Goal: Information Seeking & Learning: Check status

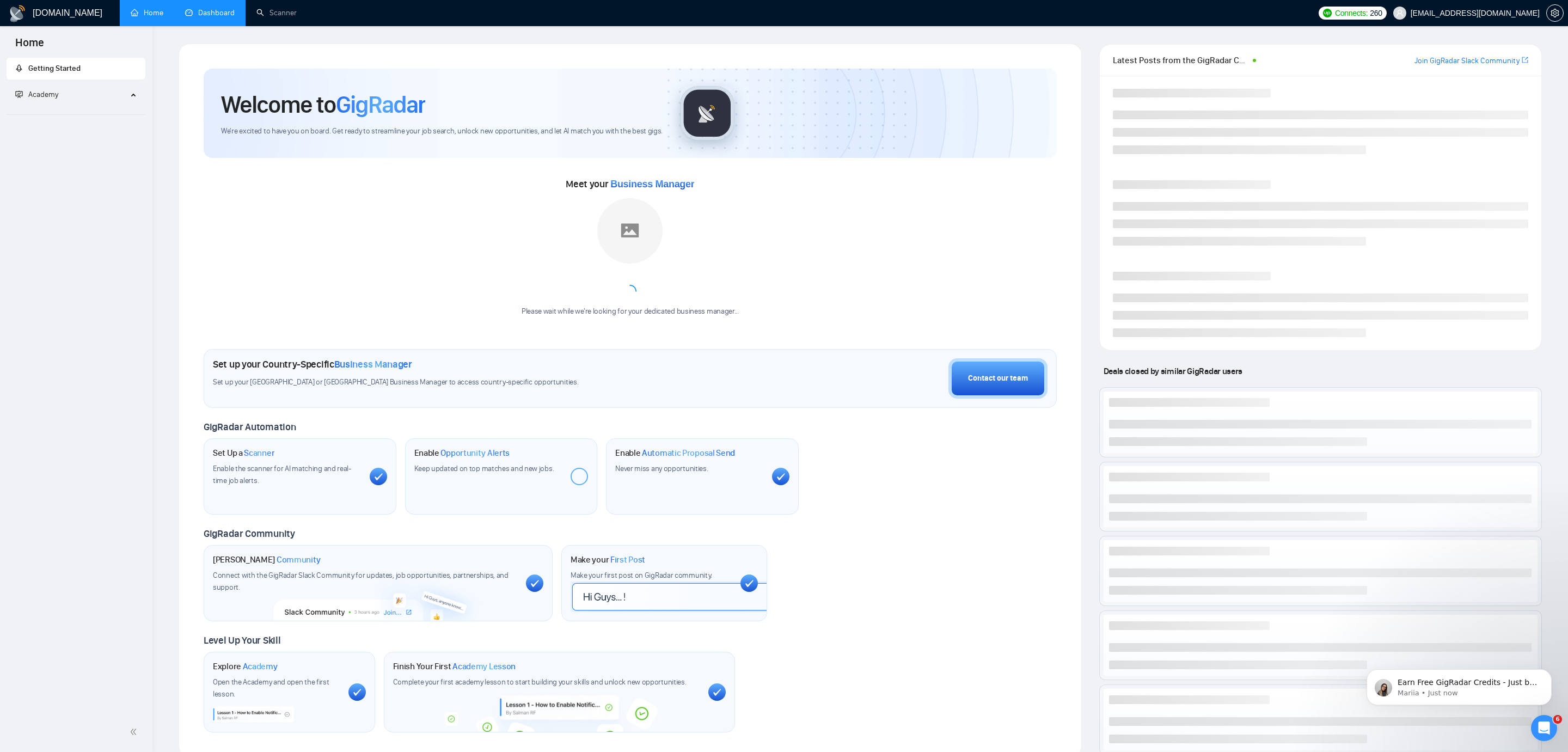
click at [193, 8] on link "Dashboard" at bounding box center [209, 12] width 49 height 9
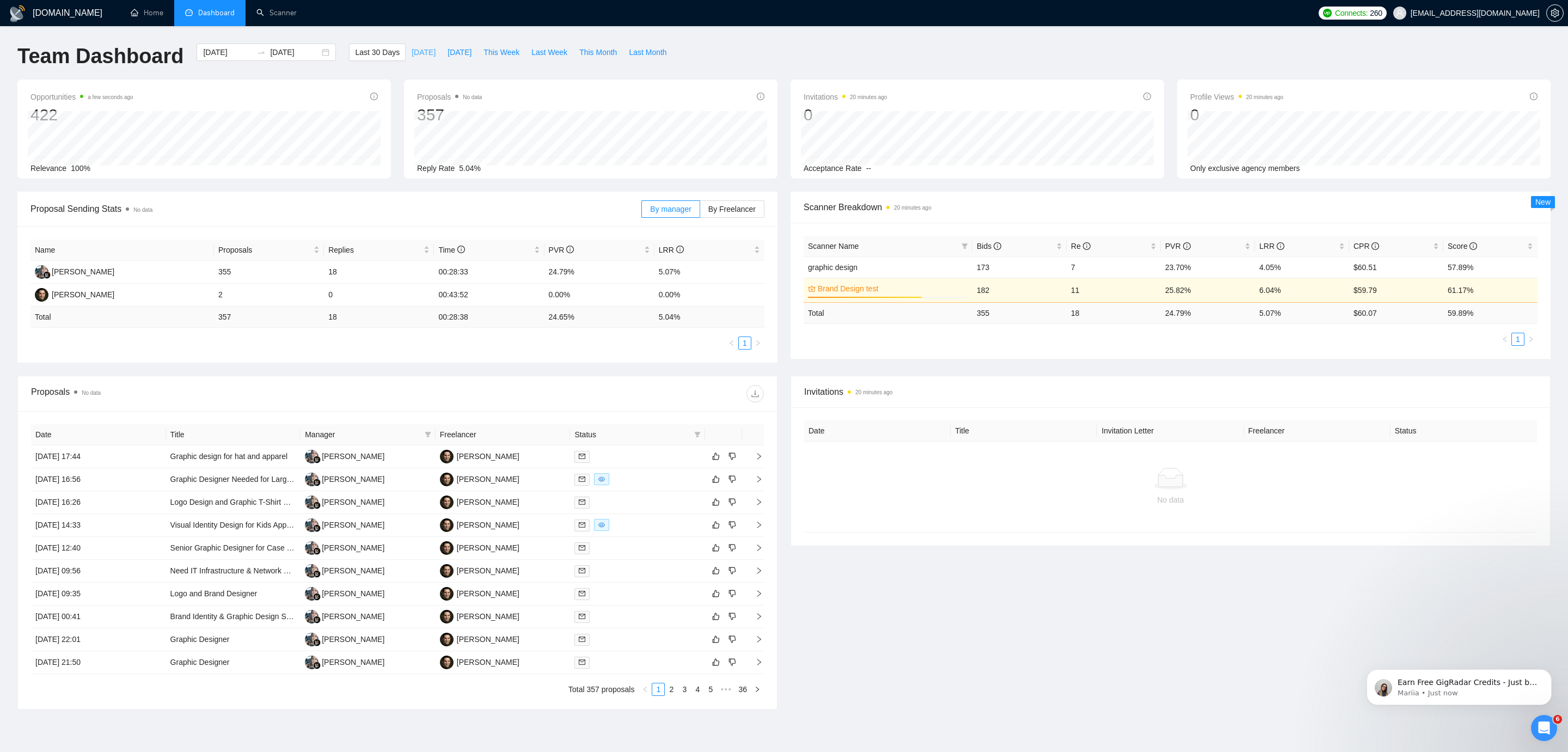
click at [411, 47] on span "[DATE]" at bounding box center [423, 52] width 24 height 12
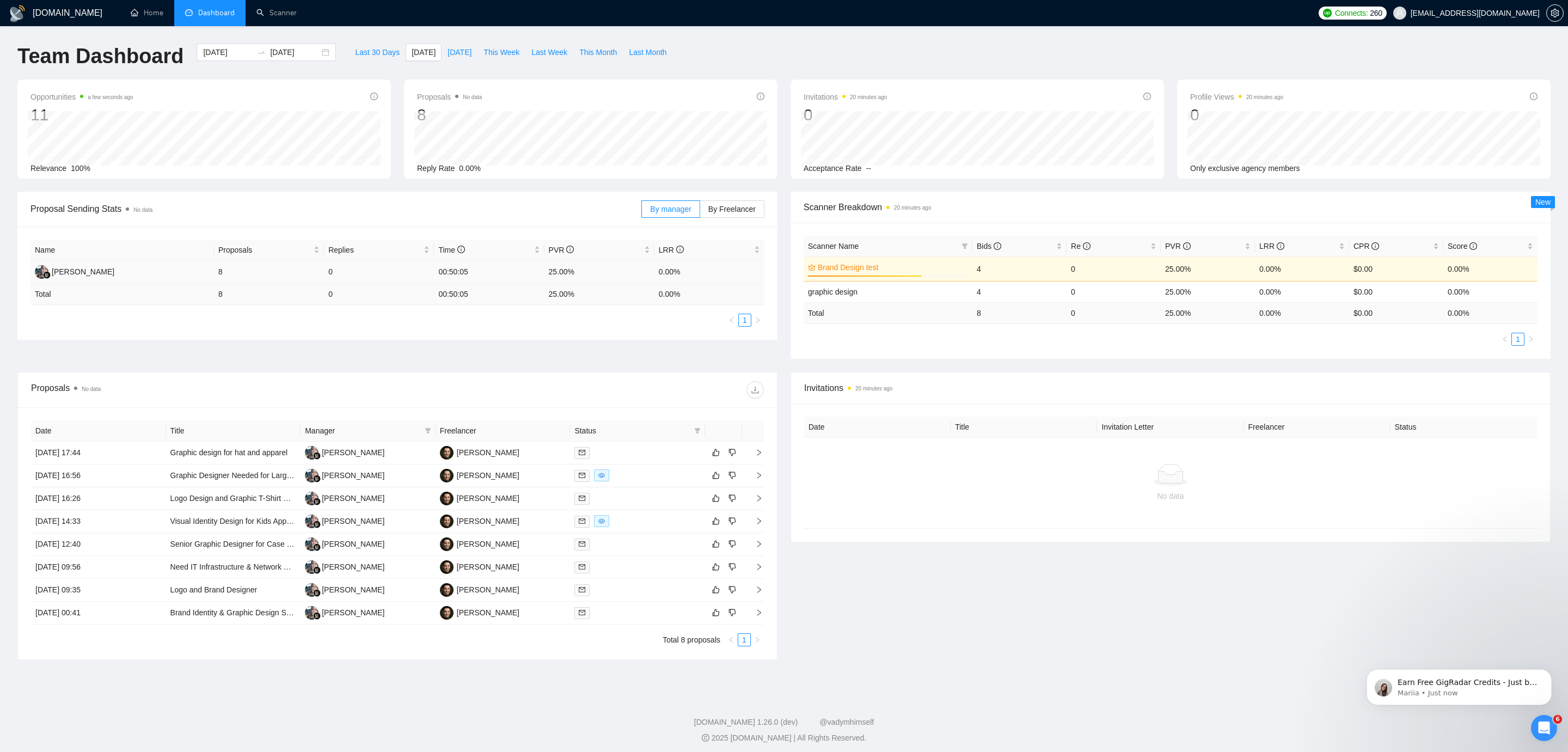
click at [559, 273] on td "25.00%" at bounding box center [599, 272] width 110 height 23
click at [555, 273] on td "25.00%" at bounding box center [599, 272] width 110 height 23
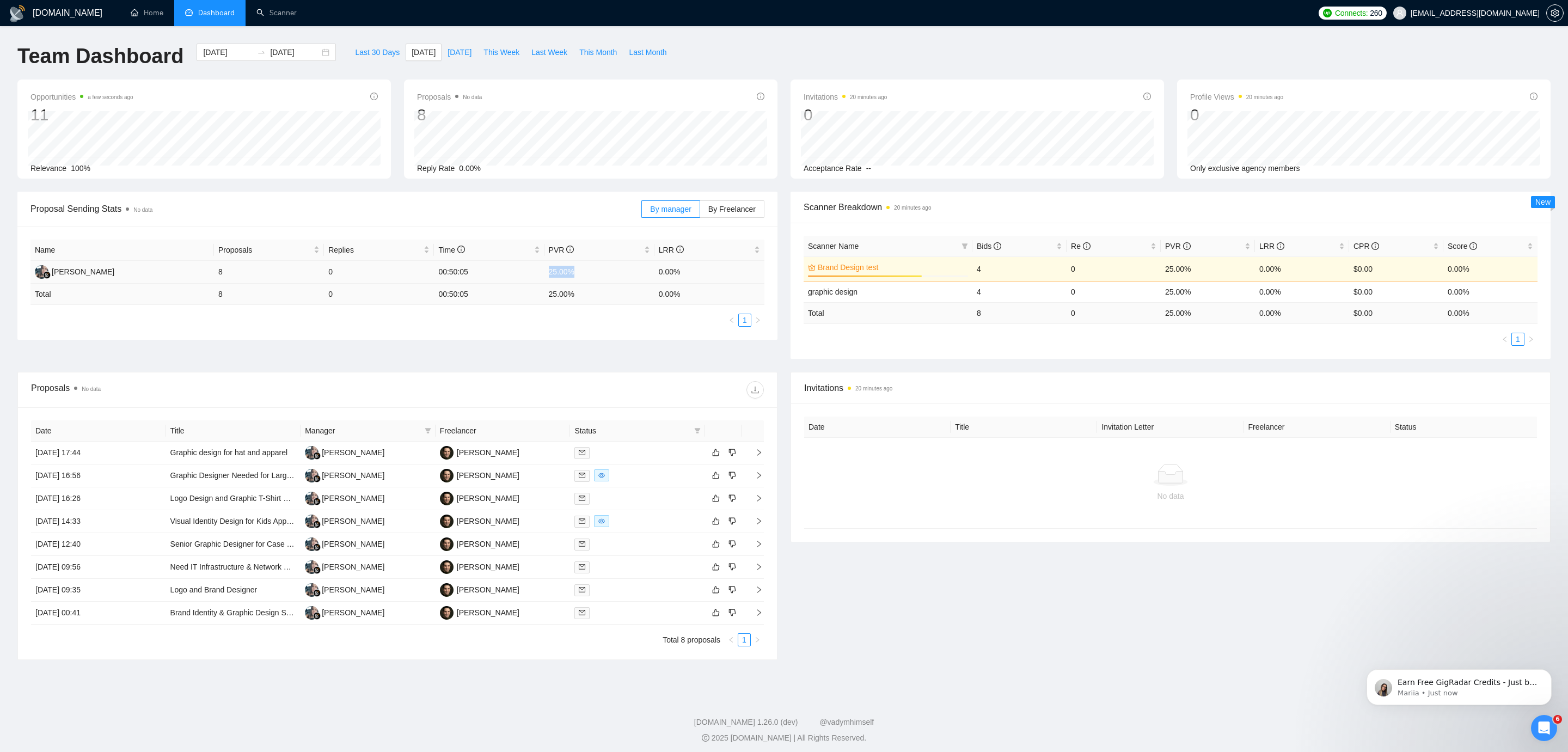
click at [555, 273] on td "25.00%" at bounding box center [599, 272] width 110 height 23
click at [554, 273] on td "25.00%" at bounding box center [599, 272] width 110 height 23
click at [573, 272] on td "25.00%" at bounding box center [599, 272] width 110 height 23
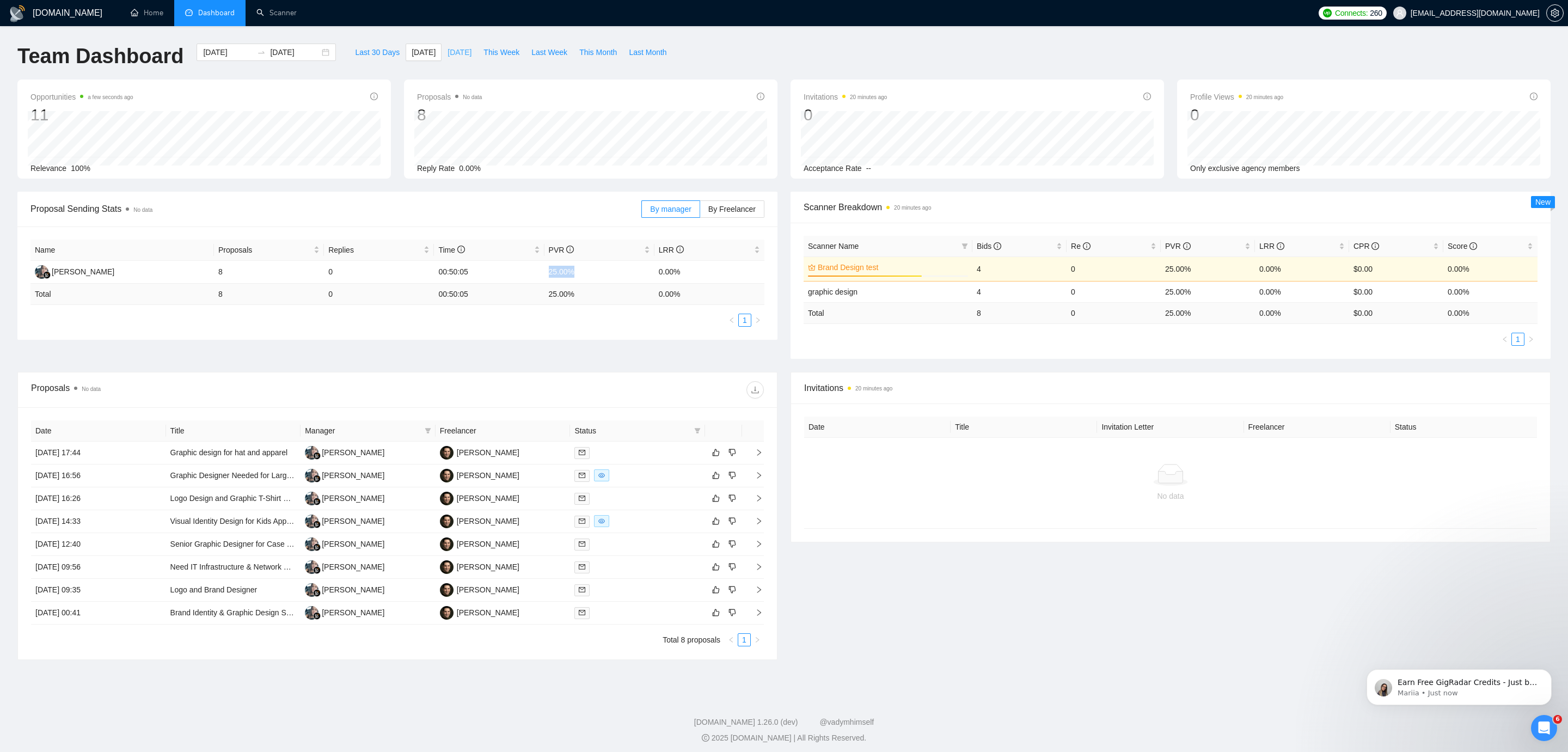
click at [457, 49] on span "[DATE]" at bounding box center [459, 52] width 24 height 12
type input "[DATE]"
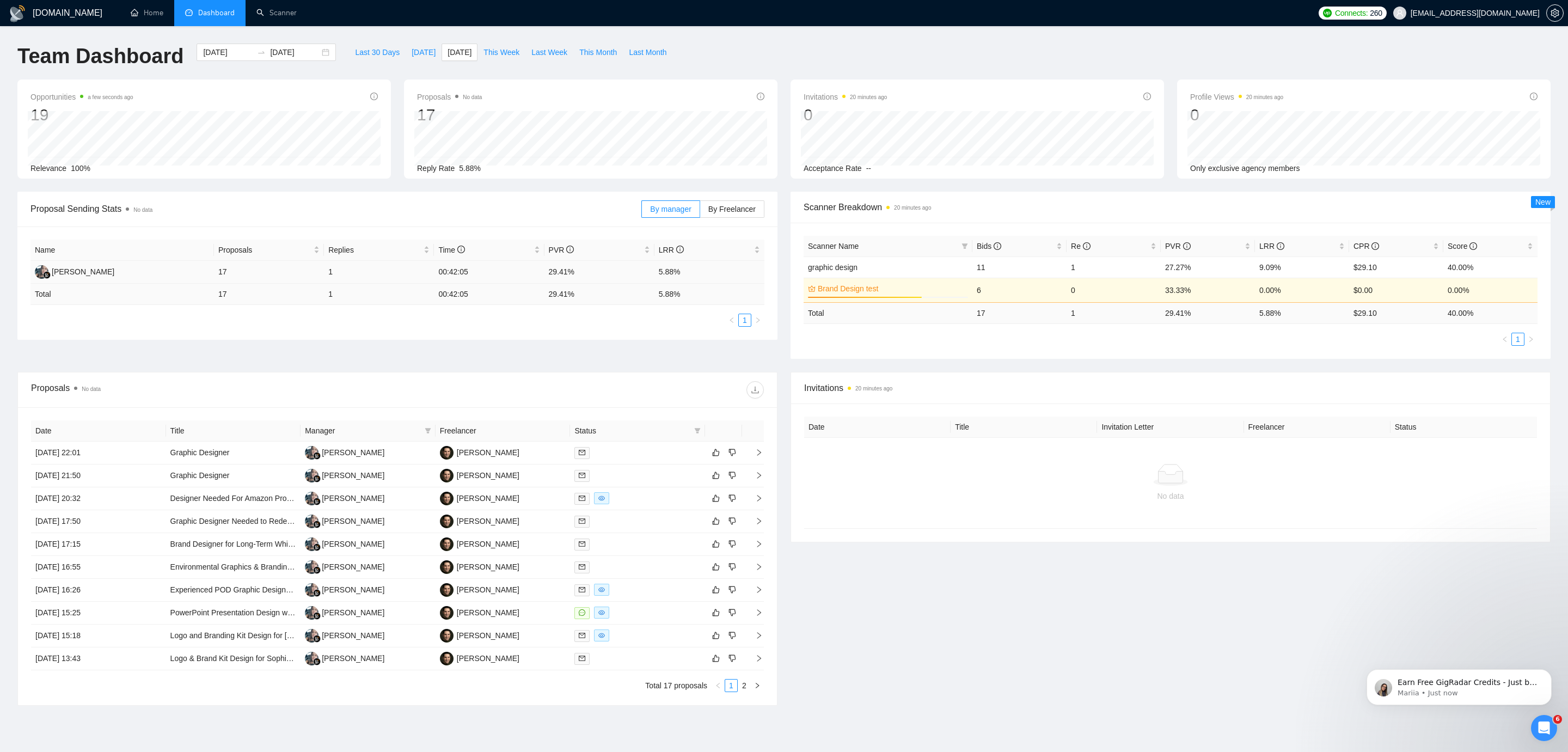
click at [273, 270] on td "17" at bounding box center [269, 272] width 110 height 23
click at [416, 54] on span "[DATE]" at bounding box center [423, 52] width 24 height 12
type input "[DATE]"
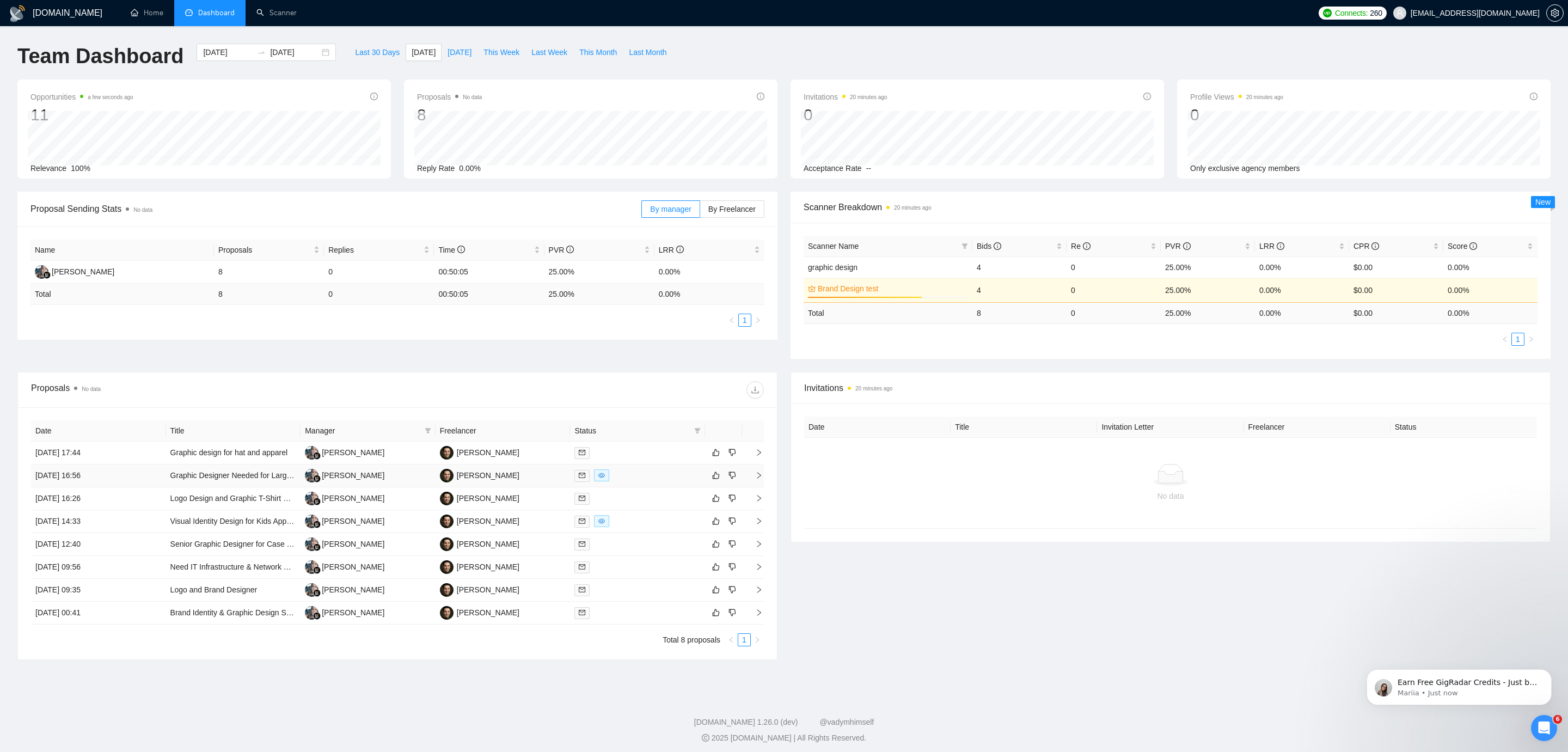
click at [117, 478] on td "[DATE] 16:56" at bounding box center [99, 476] width 135 height 23
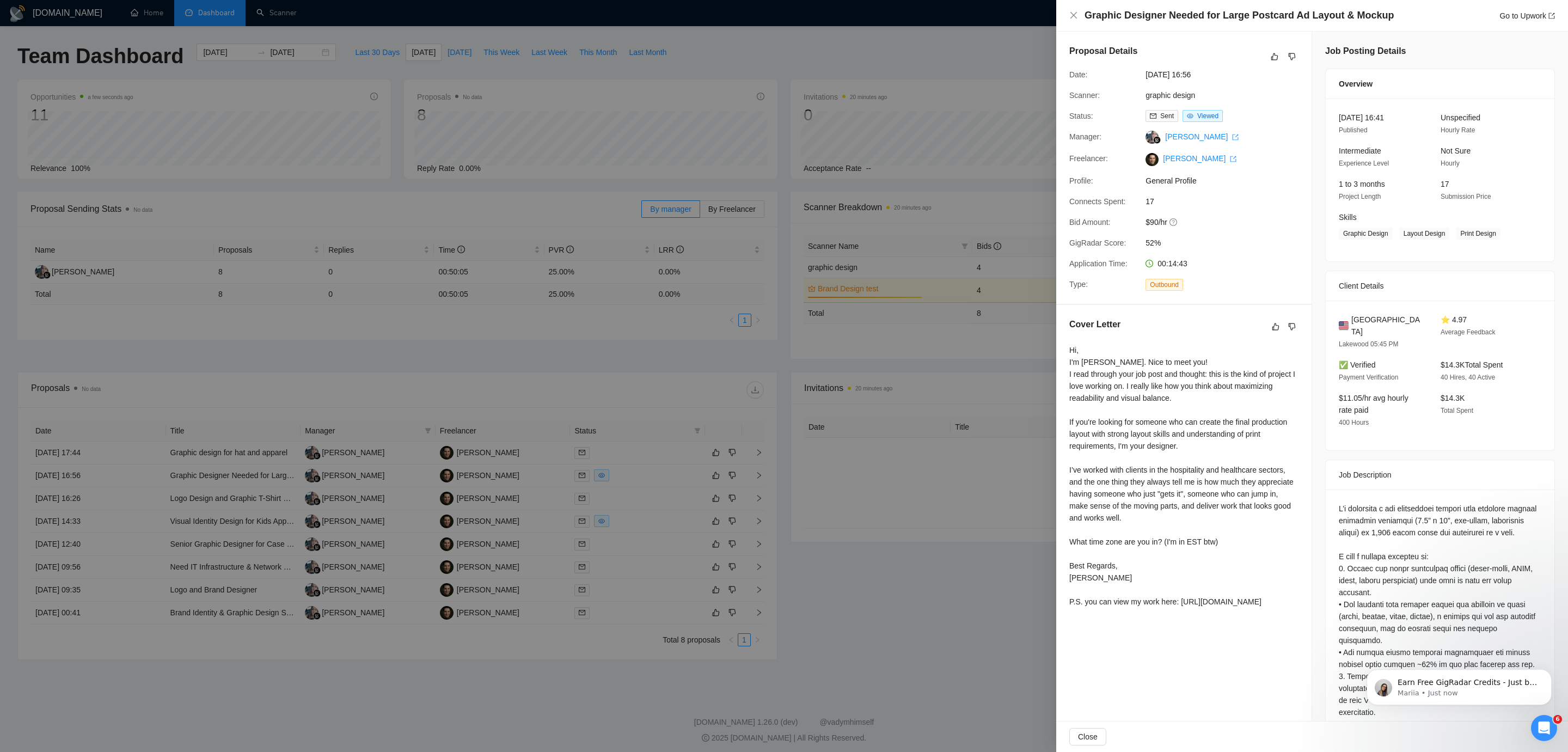
click at [855, 466] on div at bounding box center [784, 376] width 1568 height 752
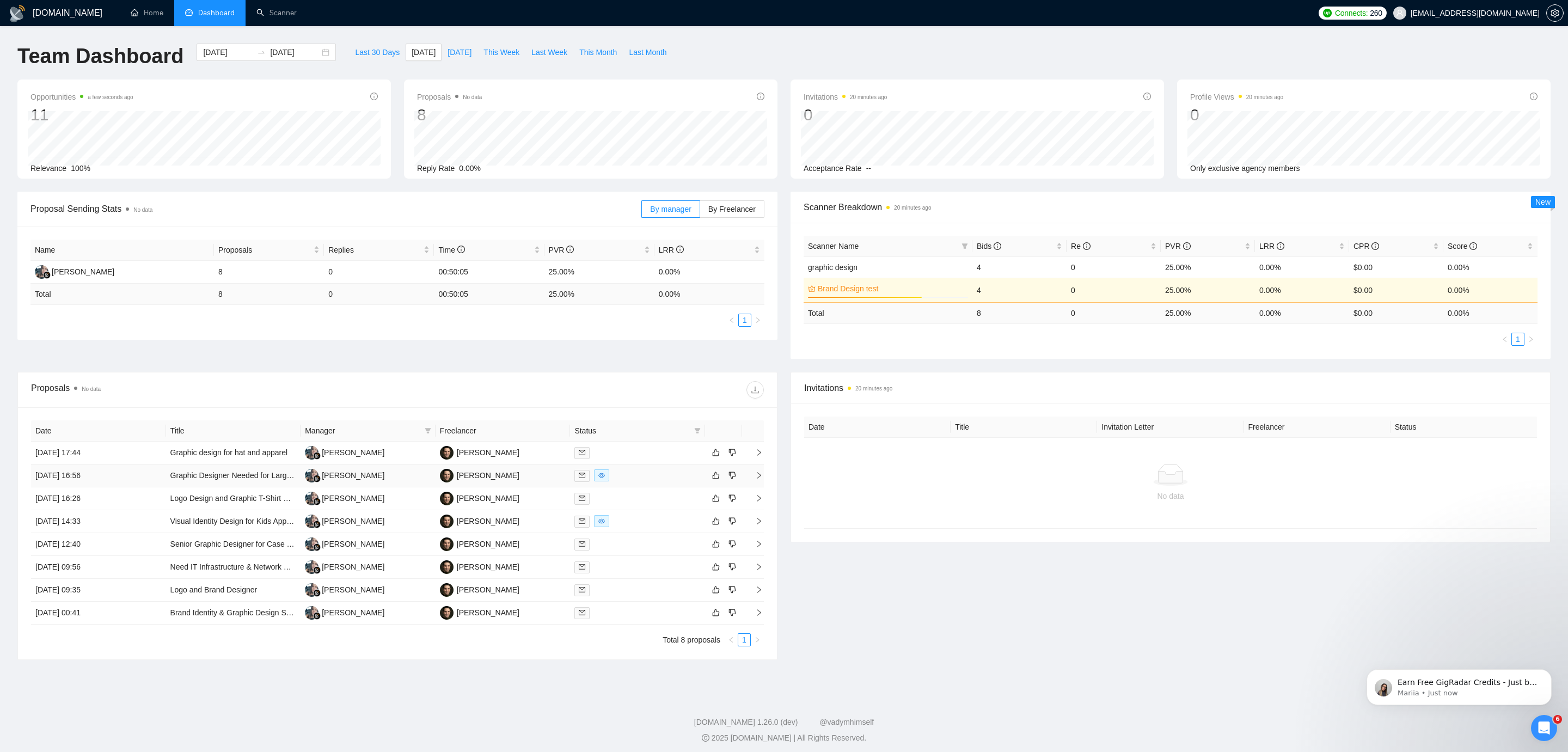
click at [132, 470] on td "[DATE] 16:56" at bounding box center [99, 476] width 135 height 23
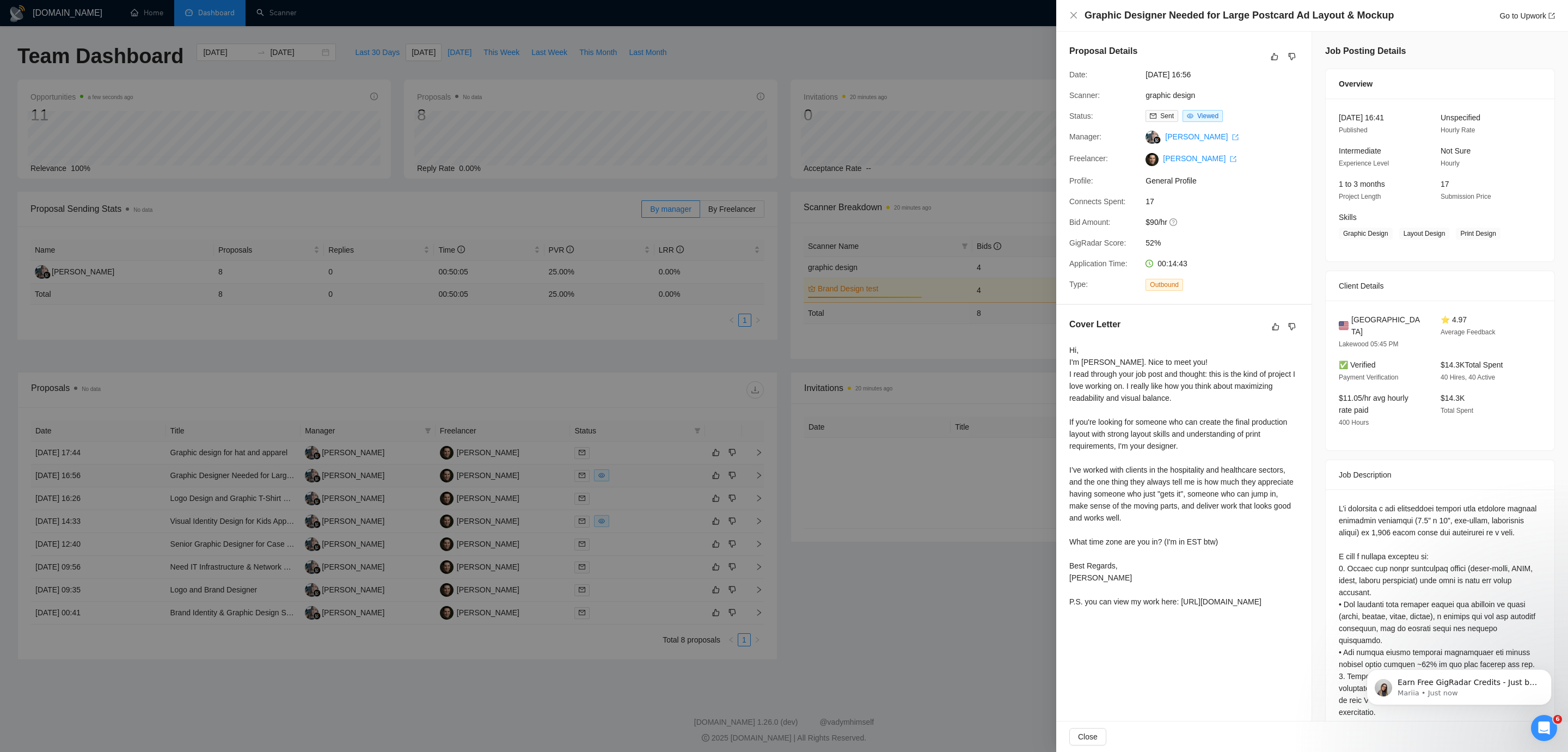
click at [132, 470] on div at bounding box center [784, 376] width 1568 height 752
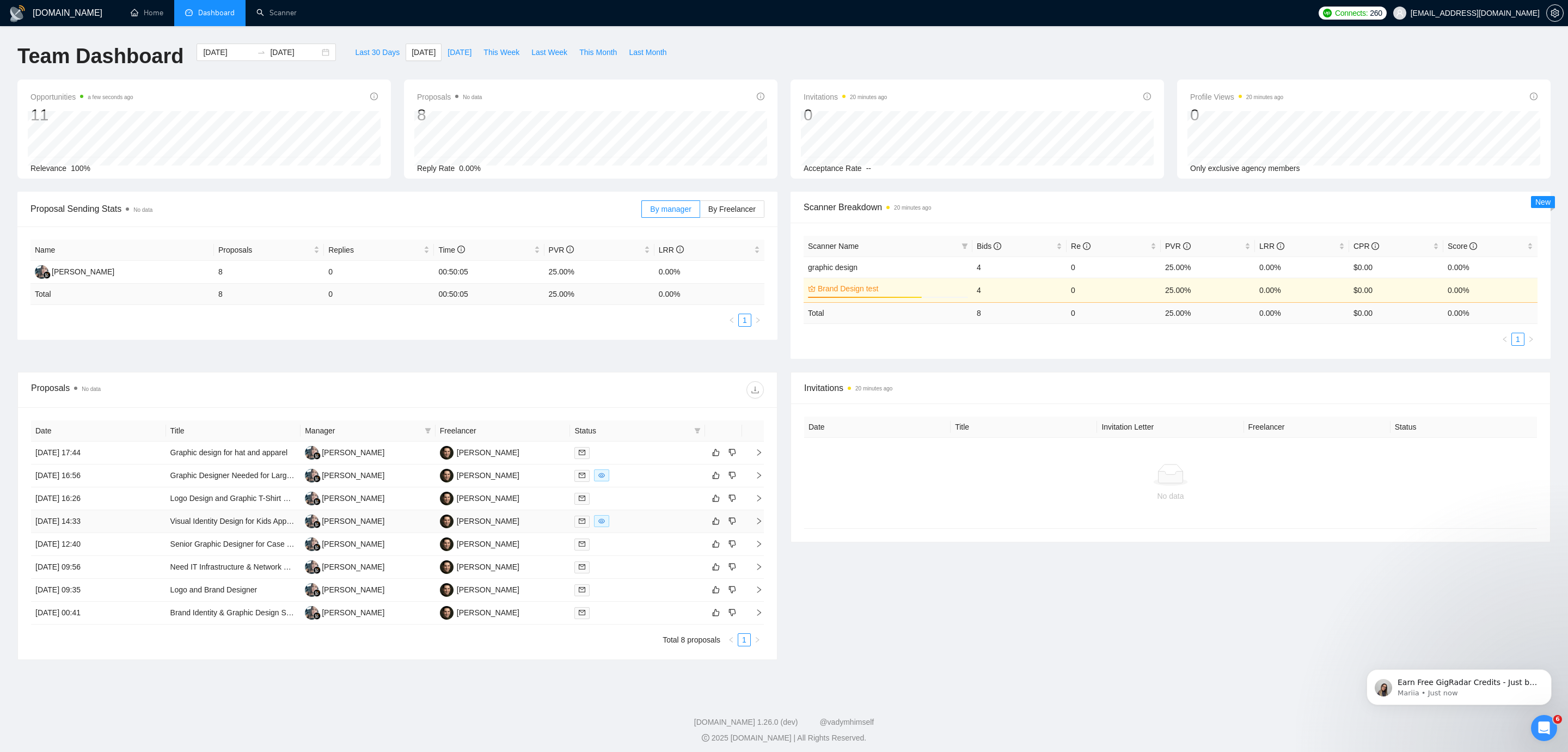
click at [152, 519] on td "[DATE] 14:33" at bounding box center [99, 522] width 135 height 23
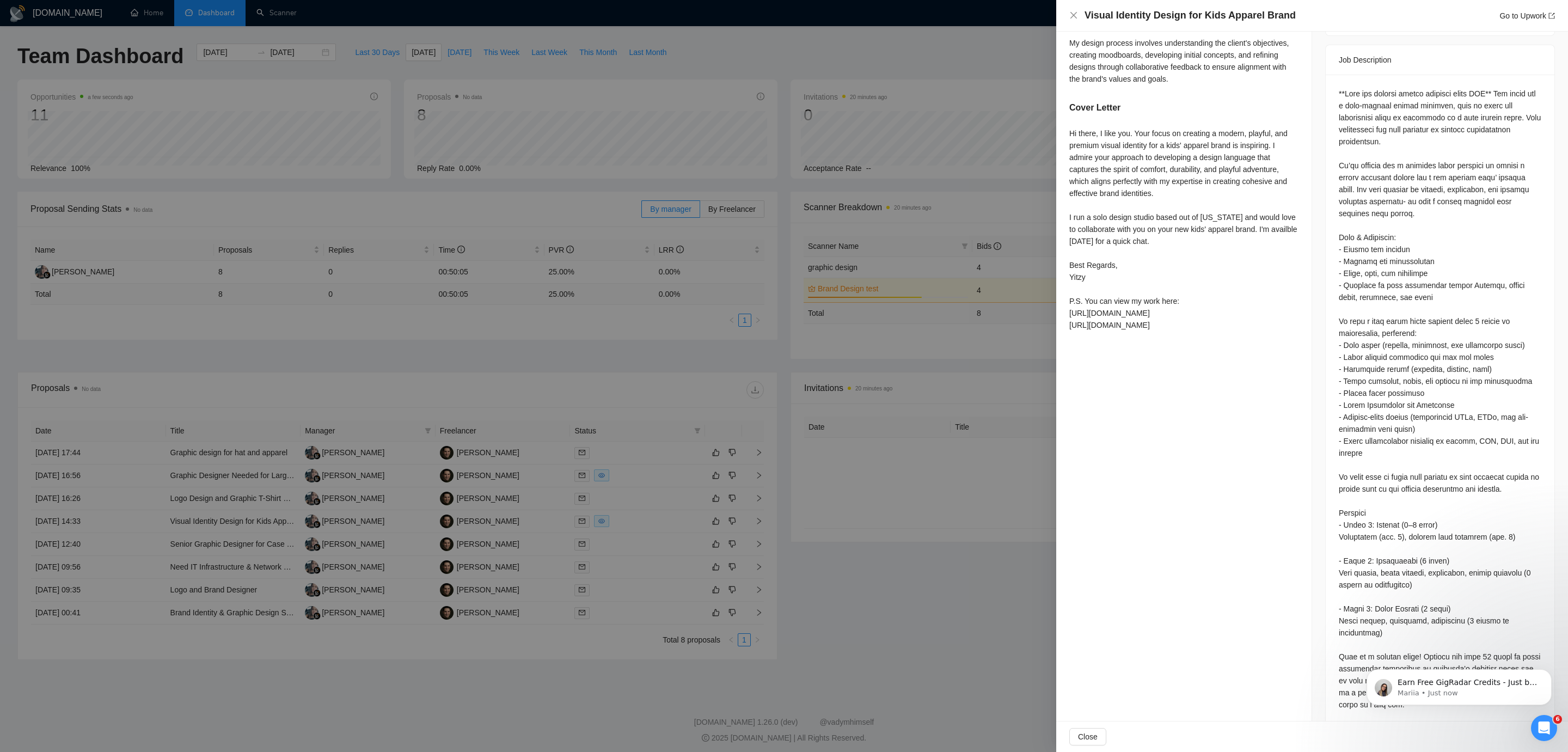
scroll to position [638, 0]
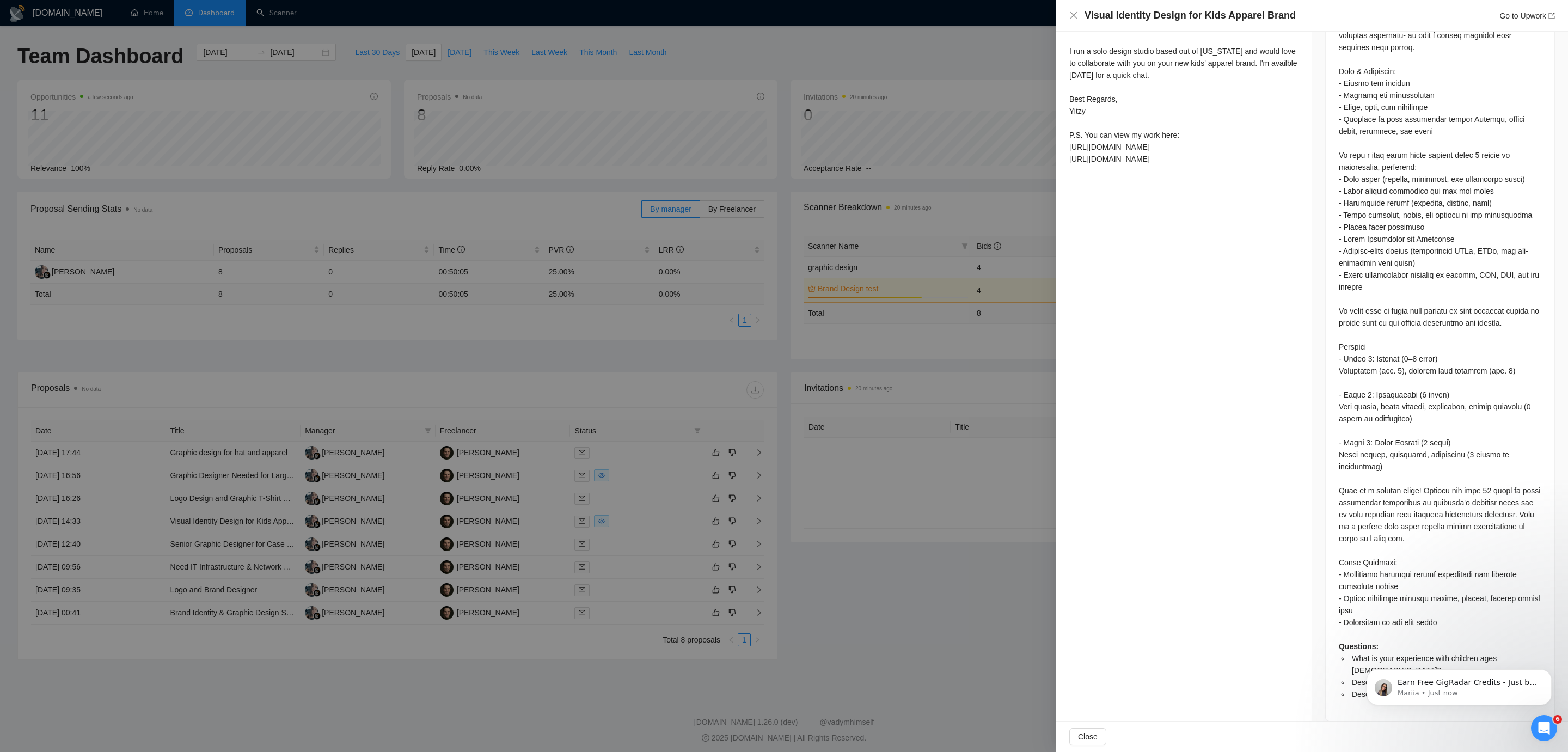
click at [913, 547] on div at bounding box center [784, 376] width 1568 height 752
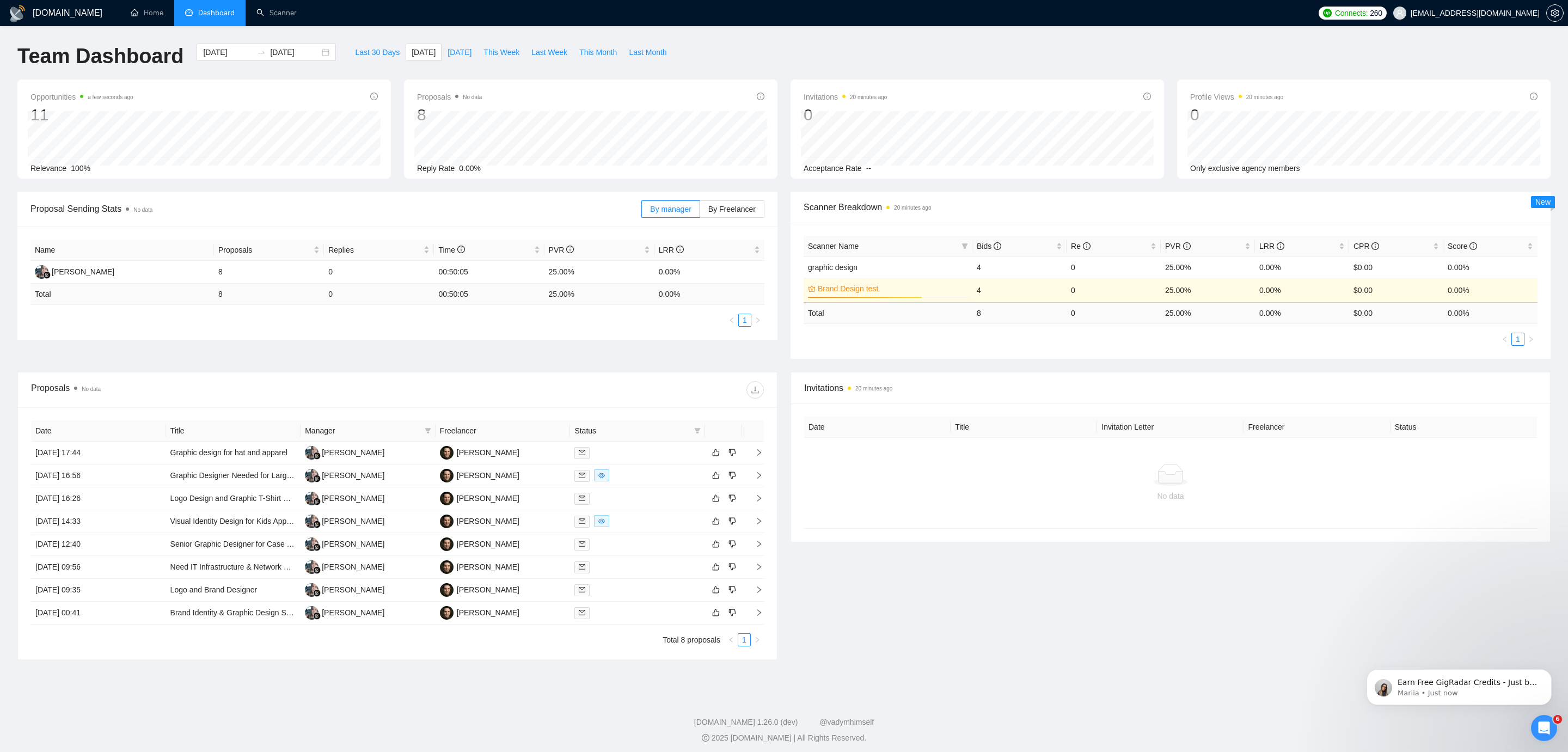
click at [51, 10] on h1 "[DOMAIN_NAME]" at bounding box center [68, 13] width 69 height 26
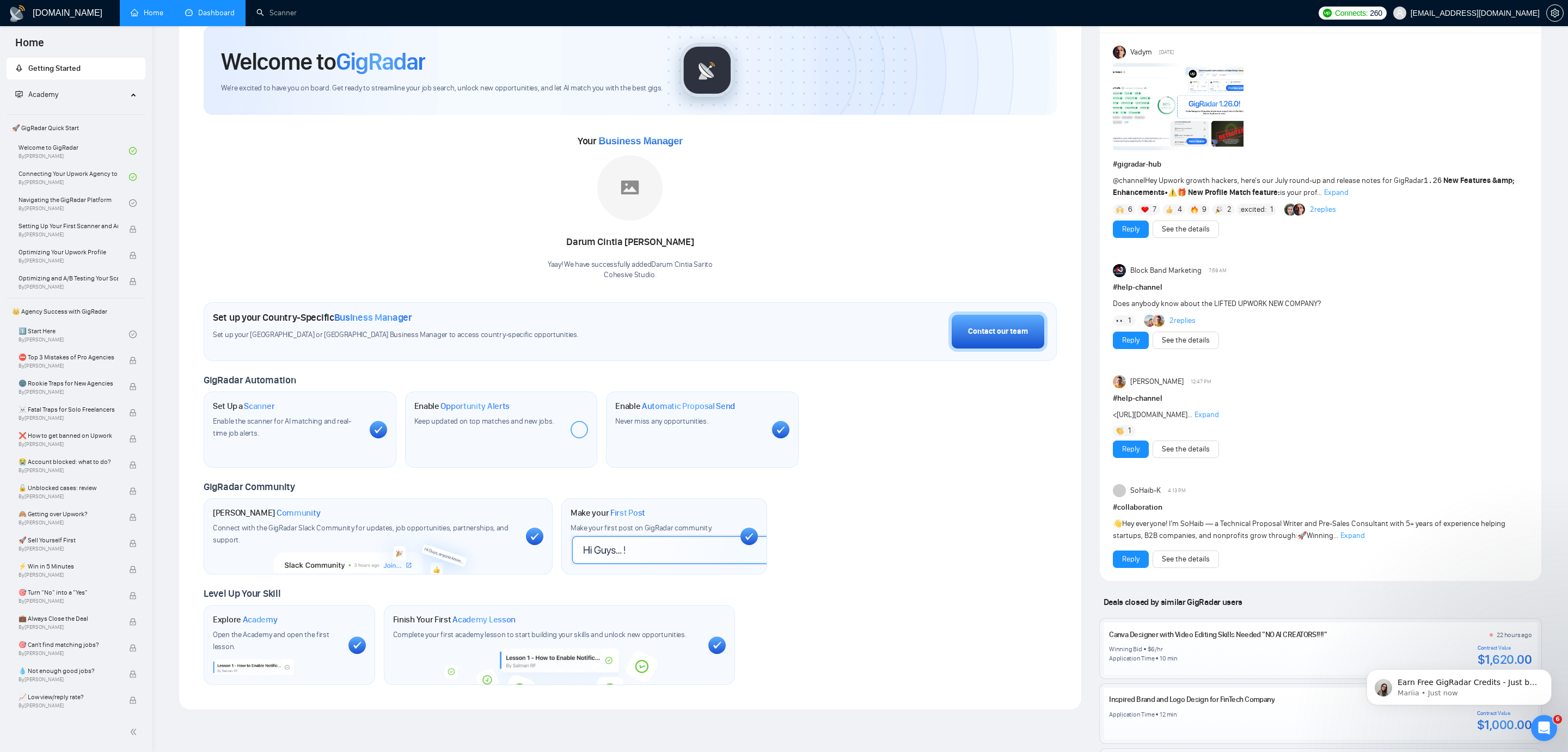
scroll to position [45, 0]
click at [1339, 190] on span "Expand" at bounding box center [1336, 190] width 24 height 9
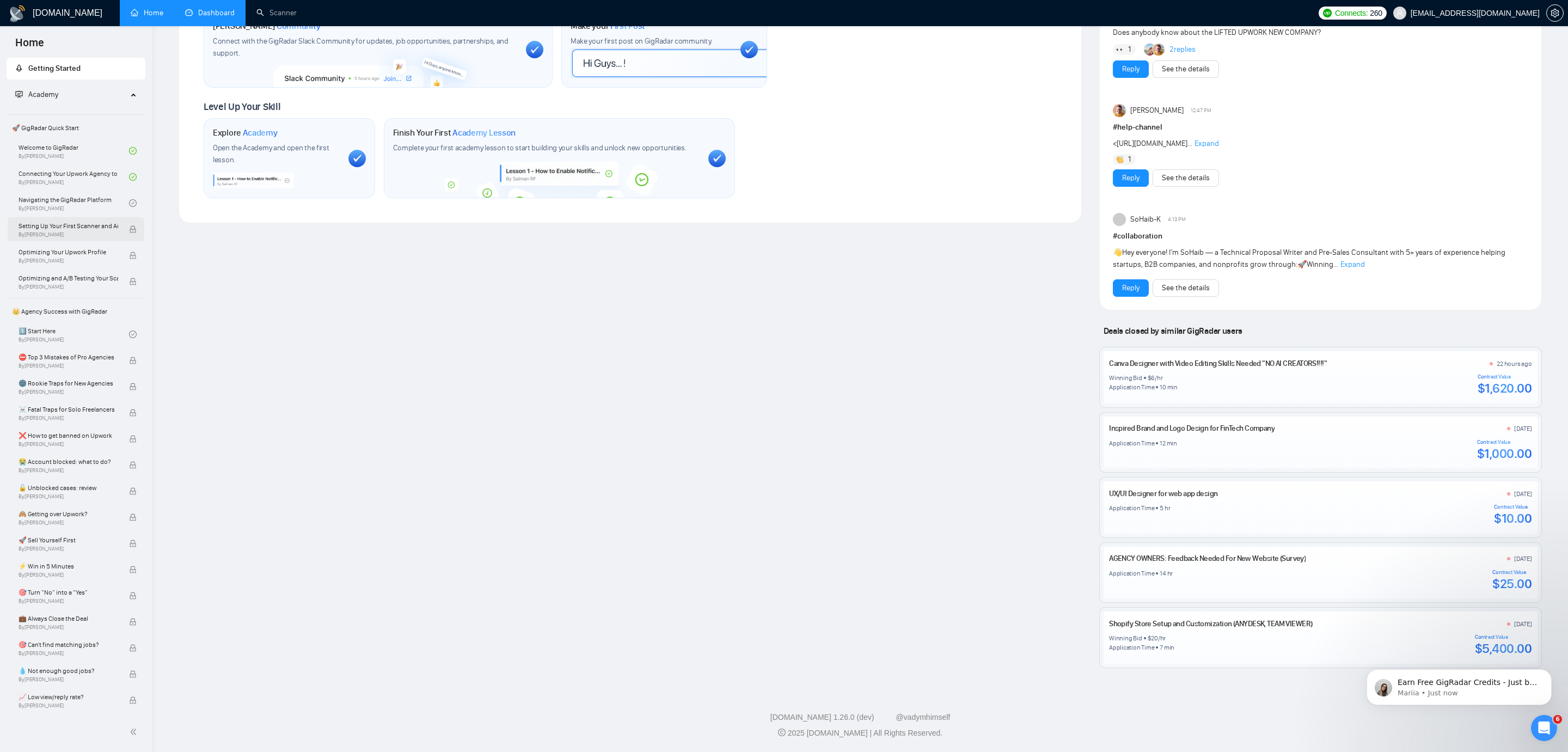
scroll to position [0, 0]
